Goal: Transaction & Acquisition: Purchase product/service

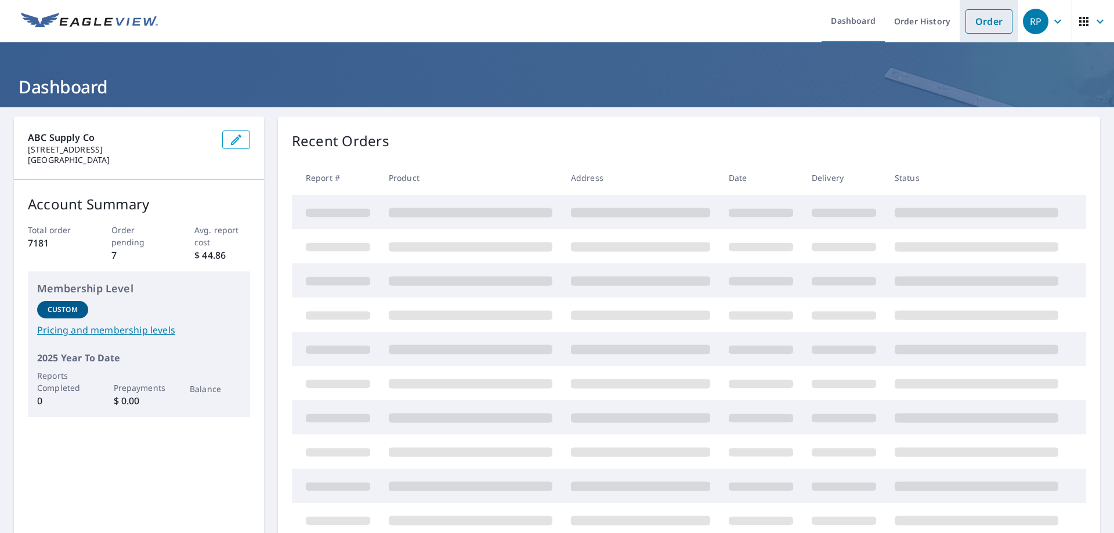
click at [984, 18] on link "Order" at bounding box center [989, 21] width 47 height 24
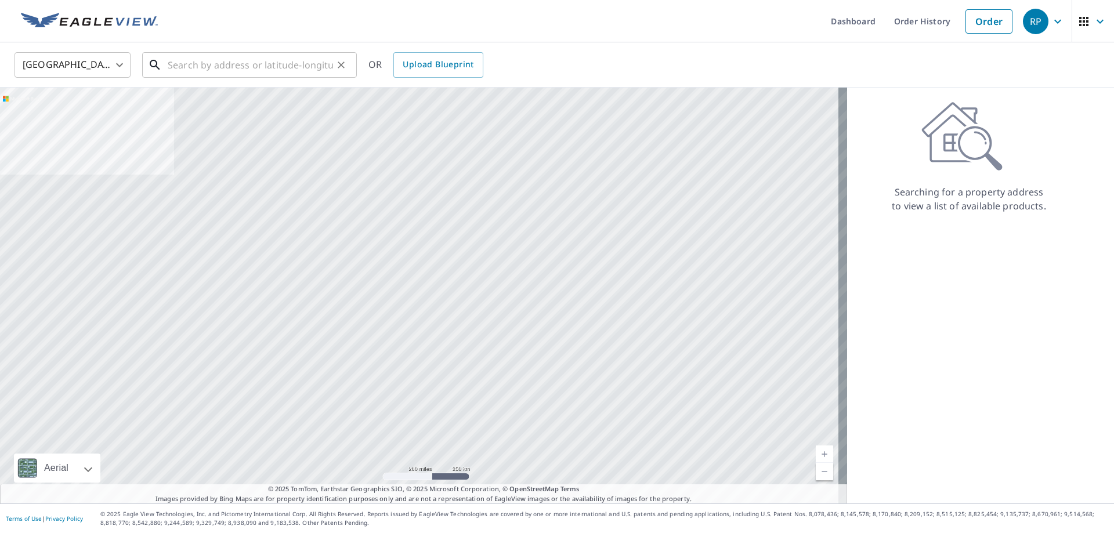
click at [211, 65] on input "text" at bounding box center [250, 65] width 165 height 32
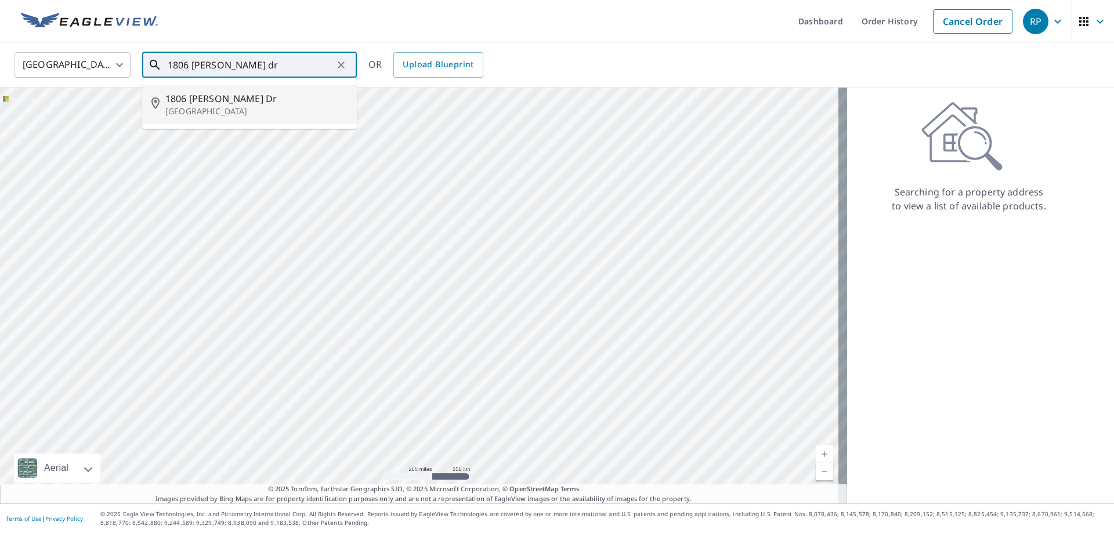
click at [200, 109] on p "[GEOGRAPHIC_DATA]" at bounding box center [256, 112] width 182 height 12
type input "[STREET_ADDRESS][PERSON_NAME][PERSON_NAME]"
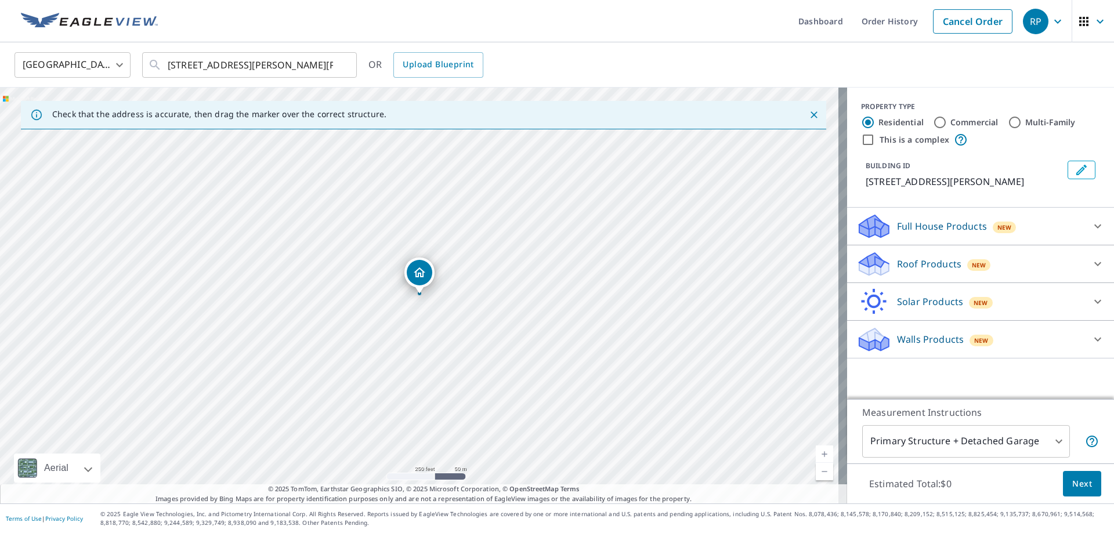
click at [909, 263] on p "Roof Products" at bounding box center [929, 264] width 64 height 14
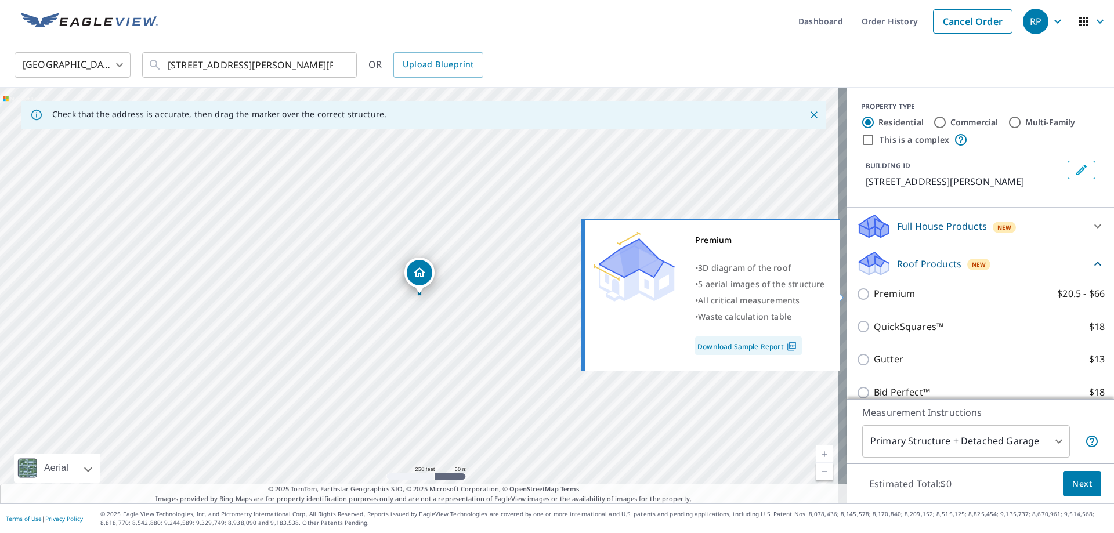
click at [857, 293] on input "Premium $20.5 - $66" at bounding box center [865, 294] width 17 height 14
checkbox input "true"
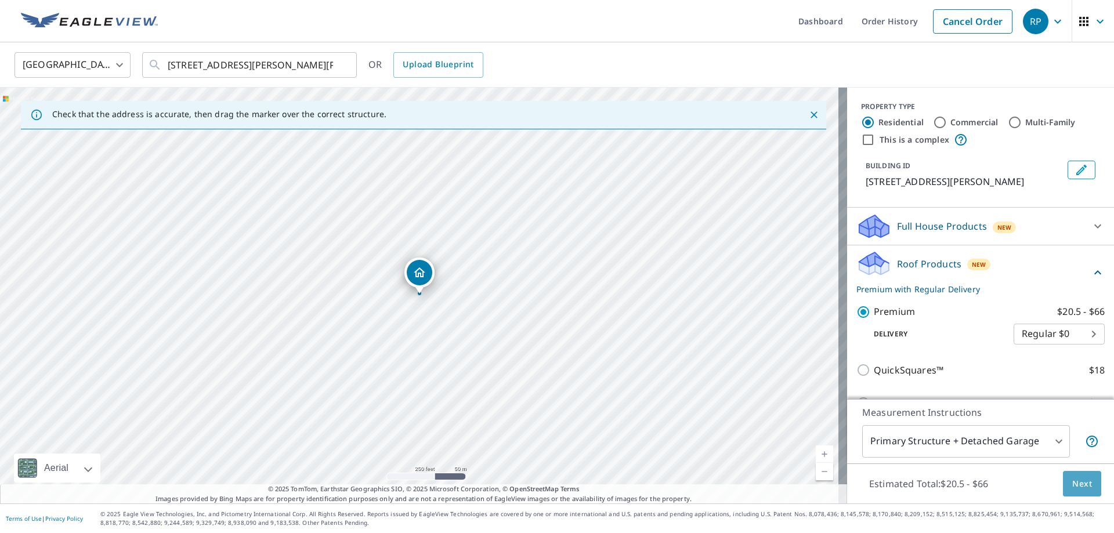
click at [1078, 486] on span "Next" at bounding box center [1082, 484] width 20 height 15
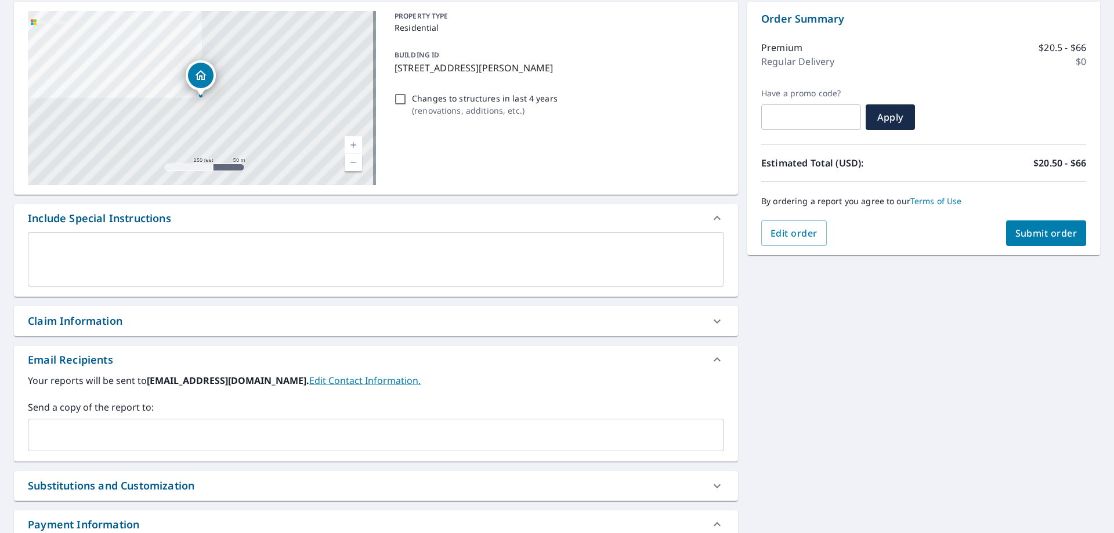
scroll to position [116, 0]
click at [226, 432] on input "text" at bounding box center [367, 434] width 669 height 22
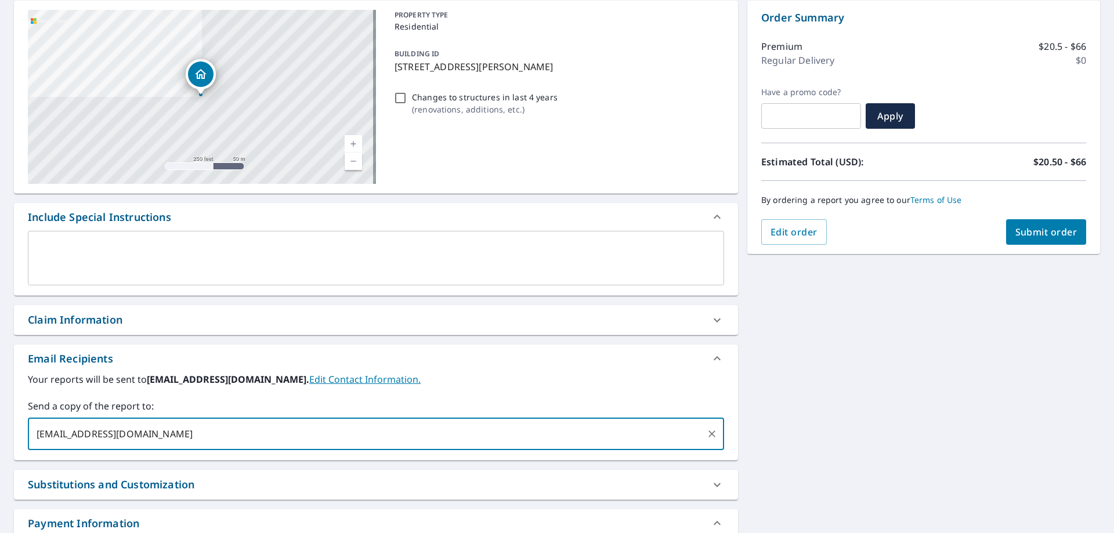
type input "[EMAIL_ADDRESS][DOMAIN_NAME]"
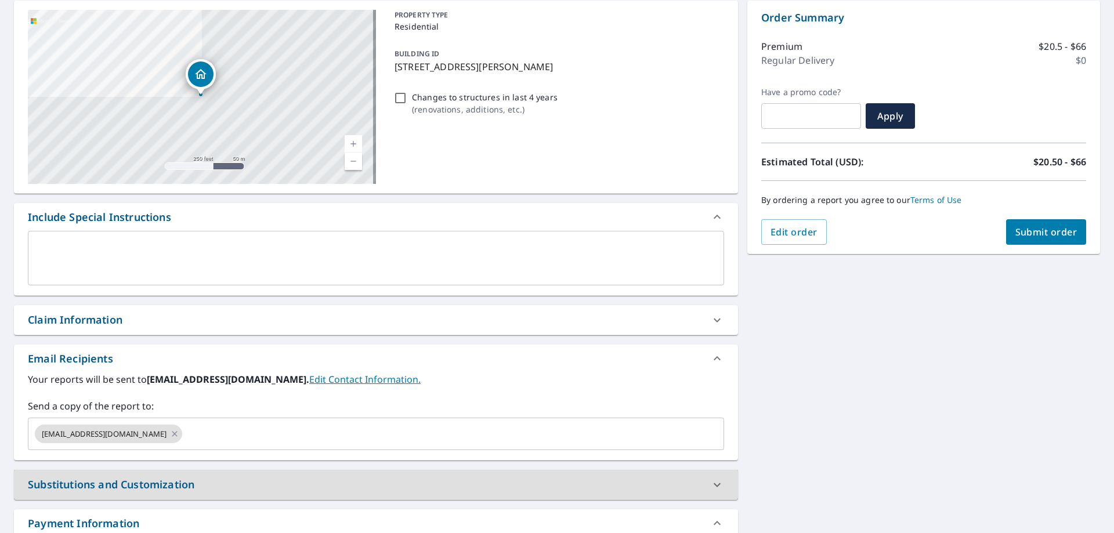
click at [1047, 232] on span "Submit order" at bounding box center [1047, 232] width 62 height 13
